Goal: Information Seeking & Learning: Learn about a topic

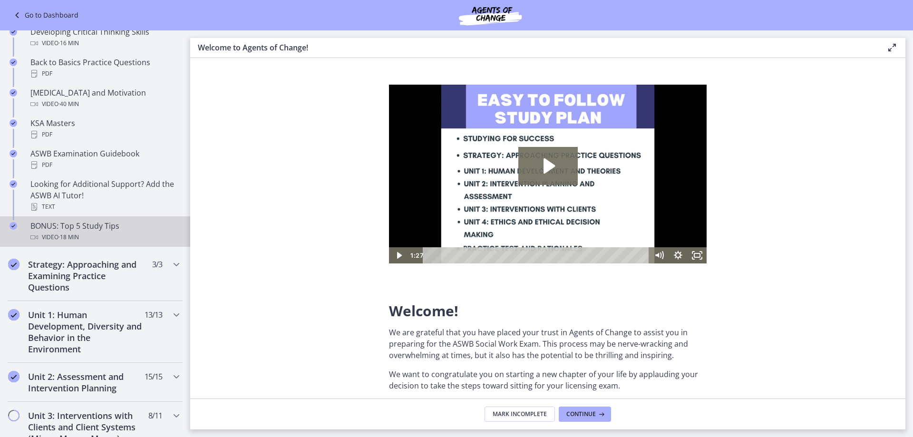
scroll to position [523, 0]
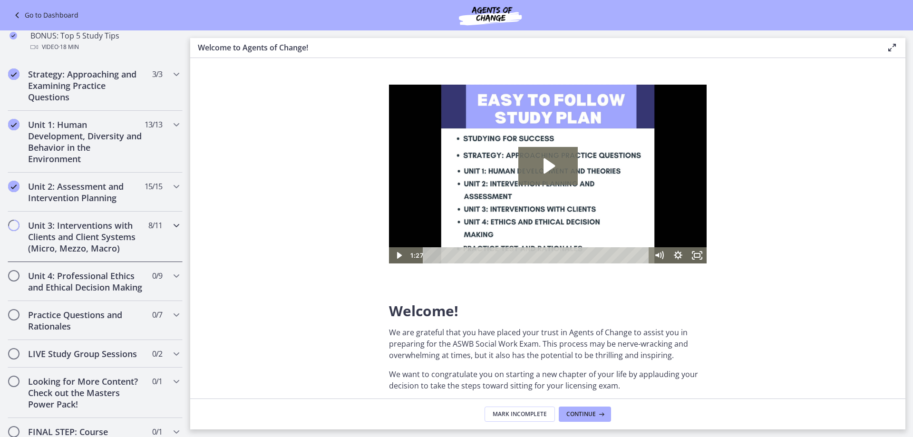
click at [125, 233] on h2 "Unit 3: Interventions with Clients and Client Systems (Micro, Mezzo, Macro)" at bounding box center [86, 237] width 116 height 34
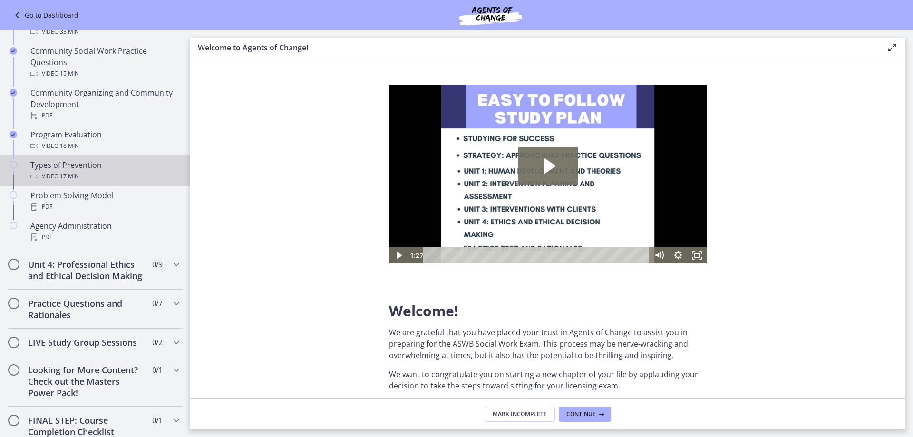
click at [110, 175] on div "Video · 17 min" at bounding box center [104, 176] width 148 height 11
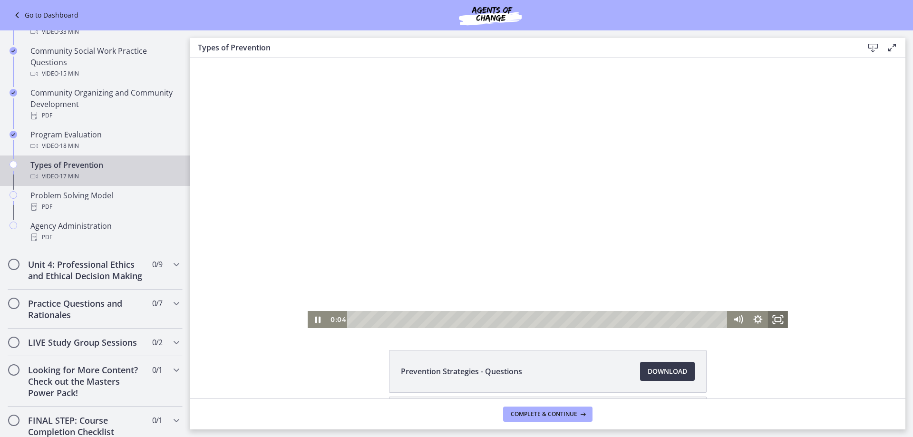
click at [771, 317] on icon "Fullscreen" at bounding box center [778, 319] width 20 height 17
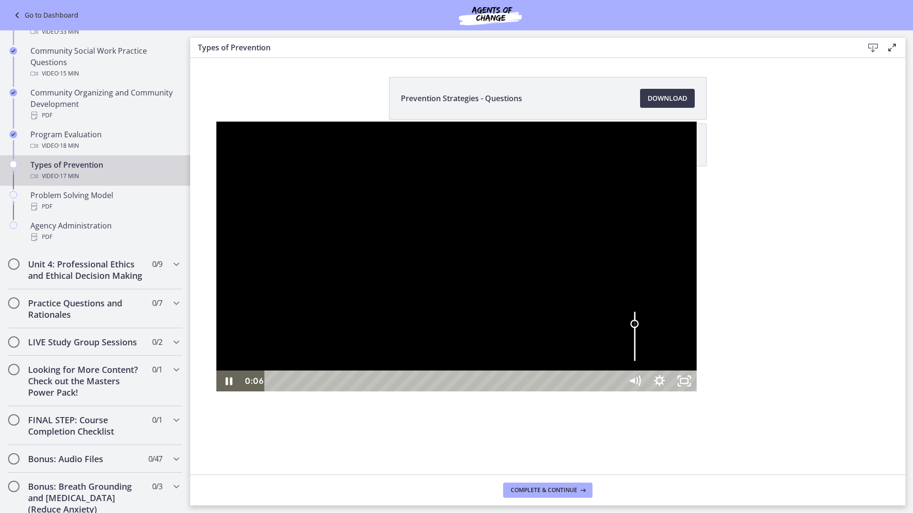
drag, startPoint x: 847, startPoint y: 428, endPoint x: 845, endPoint y: 412, distance: 16.8
click at [696, 392] on div "Click for sound @keyframes VOLUME_SMALL_WAVE_FLASH { 0% { opacity: 0; } 33% { o…" at bounding box center [456, 257] width 480 height 270
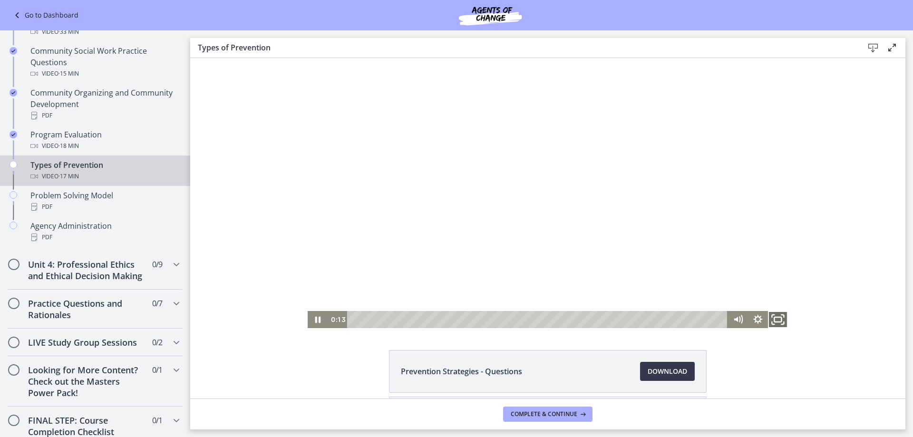
drag, startPoint x: 779, startPoint y: 320, endPoint x: 970, endPoint y: 432, distance: 221.1
click at [779, 320] on icon "Fullscreen" at bounding box center [778, 319] width 24 height 20
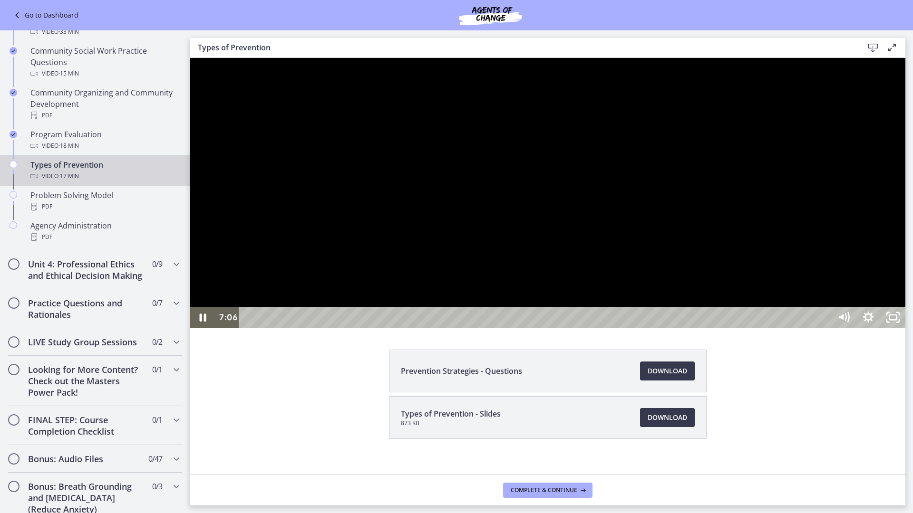
click at [722, 327] on div at bounding box center [547, 193] width 715 height 270
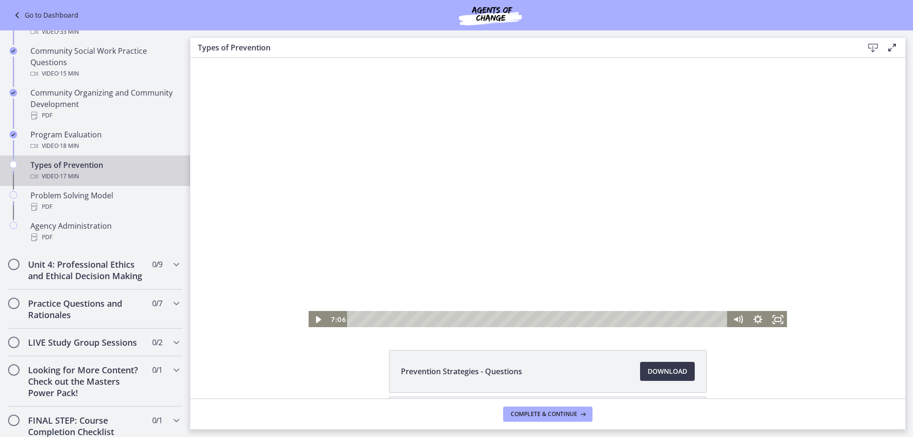
click at [462, 221] on div at bounding box center [548, 193] width 480 height 270
click at [772, 315] on icon "Fullscreen" at bounding box center [778, 319] width 20 height 17
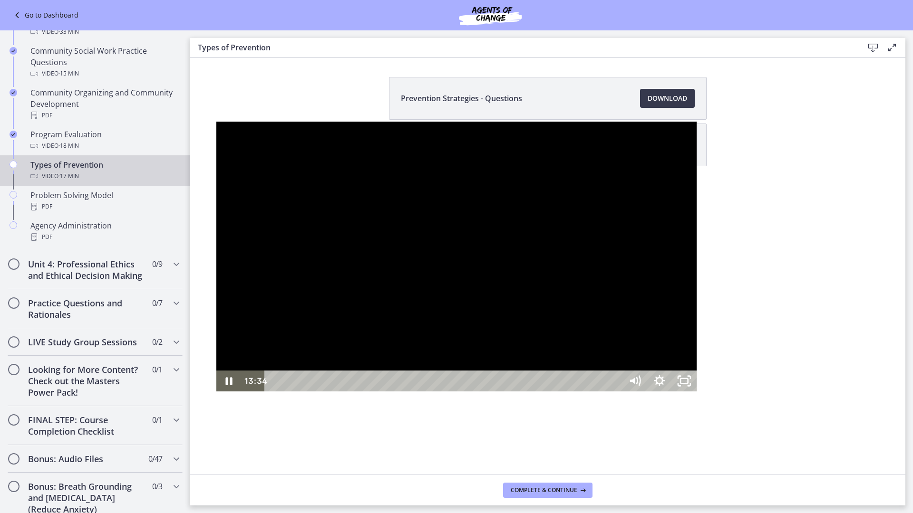
click at [696, 302] on div at bounding box center [456, 257] width 480 height 270
click at [454, 238] on div at bounding box center [456, 257] width 480 height 270
click at [395, 226] on div at bounding box center [456, 257] width 480 height 270
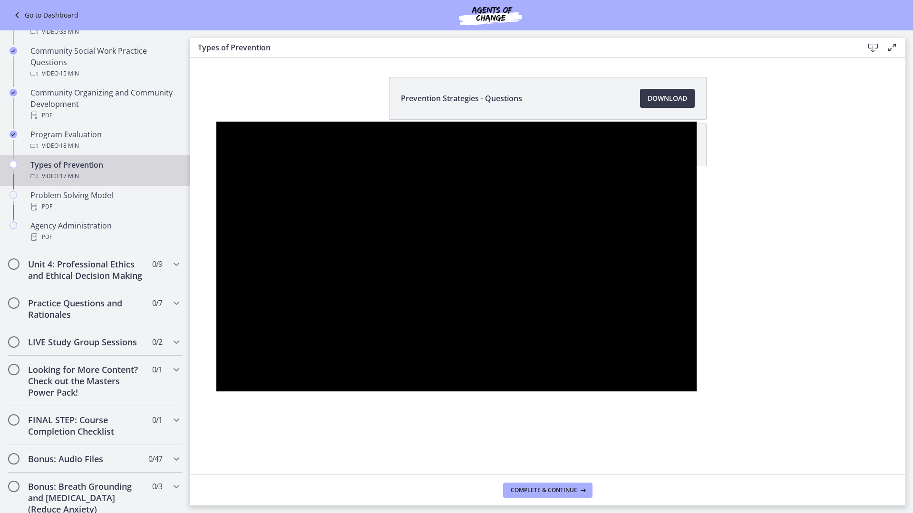
click at [250, 392] on div at bounding box center [456, 257] width 480 height 270
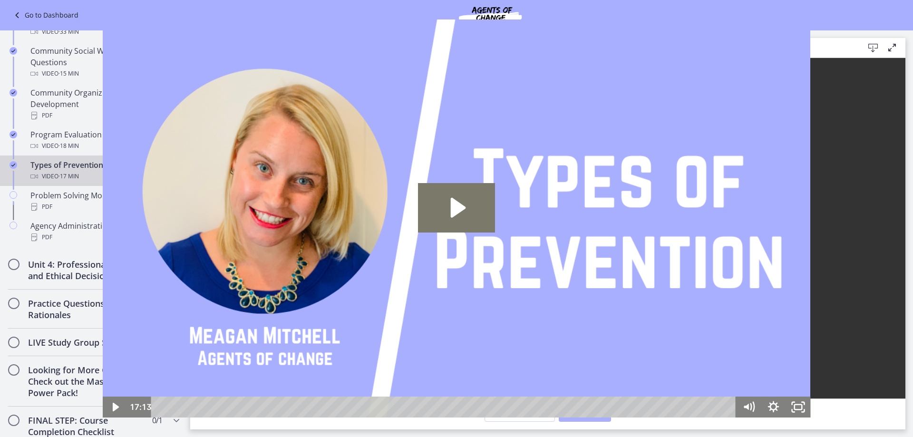
scroll to position [330, 0]
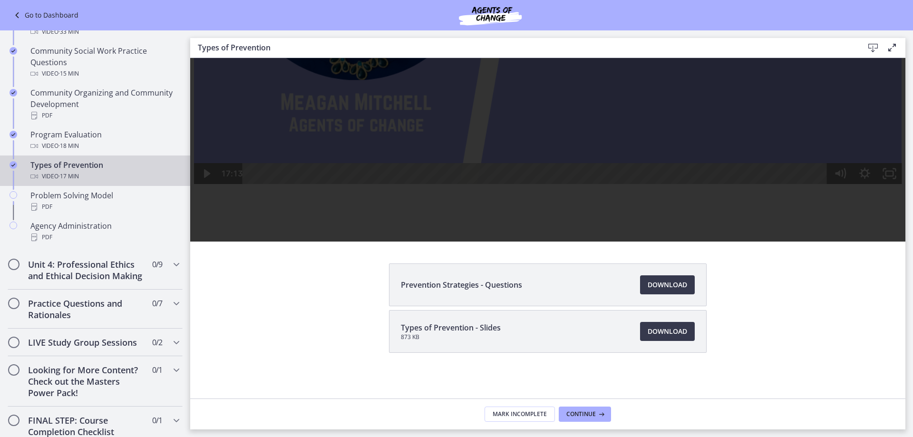
click at [491, 286] on span "Prevention Strategies - Questions" at bounding box center [461, 284] width 121 height 11
click at [660, 282] on span "Download Opens in a new window" at bounding box center [666, 284] width 39 height 11
click at [605, 418] on button "Continue" at bounding box center [584, 413] width 52 height 15
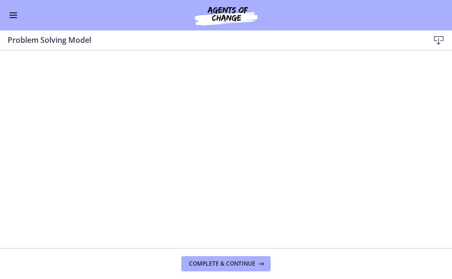
scroll to position [521, 0]
